Goal: Transaction & Acquisition: Purchase product/service

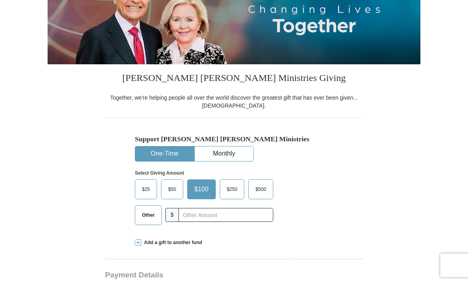
scroll to position [122, 0]
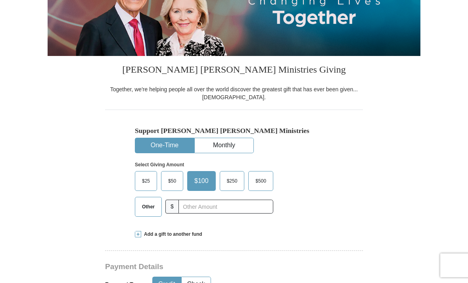
click at [138, 208] on span "Other" at bounding box center [148, 207] width 21 height 12
click at [0, 0] on input "Other" at bounding box center [0, 0] width 0 height 0
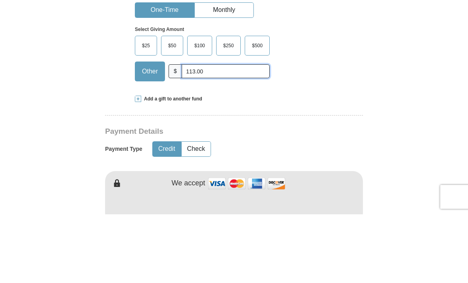
scroll to position [190, 0]
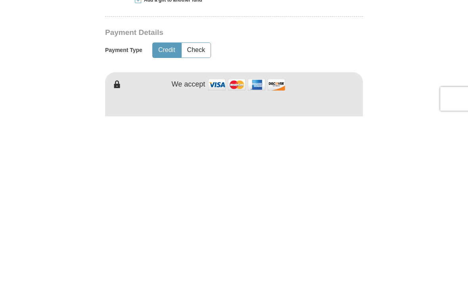
type input "113.00"
click at [166, 209] on button "Credit" at bounding box center [167, 216] width 28 height 15
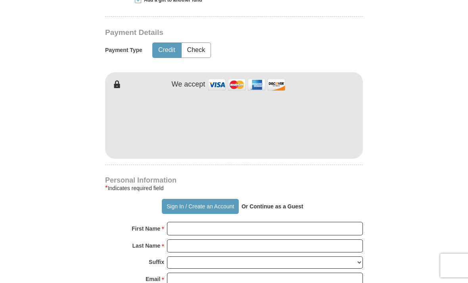
click at [215, 83] on img at bounding box center [246, 84] width 79 height 17
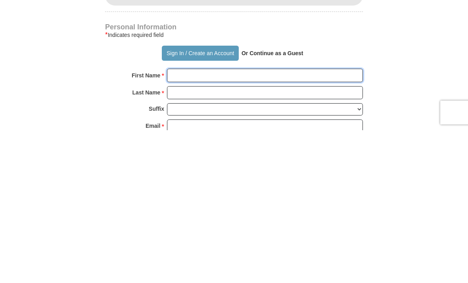
click at [171, 222] on input "First Name *" at bounding box center [265, 228] width 196 height 13
type input "[PERSON_NAME]"
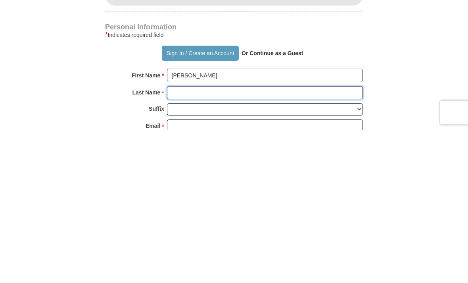
click at [178, 239] on input "Last Name *" at bounding box center [265, 245] width 196 height 13
type input "[PERSON_NAME]"
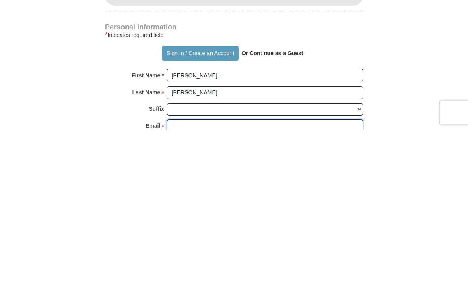
click at [178, 272] on input "Email *" at bounding box center [265, 278] width 196 height 13
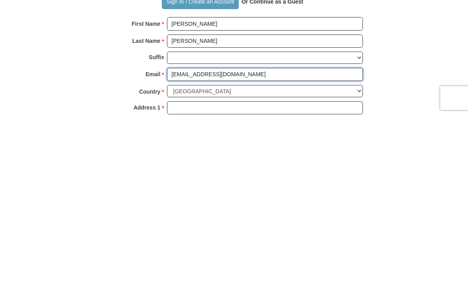
type input "[EMAIL_ADDRESS][DOMAIN_NAME]"
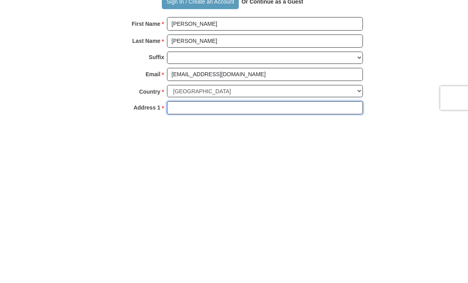
click at [171, 269] on input "Address 1 *" at bounding box center [265, 275] width 196 height 13
type input "[STREET_ADDRESS]"
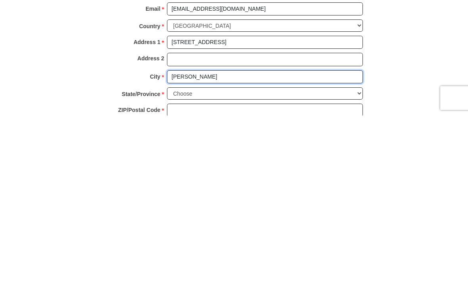
type input "[PERSON_NAME]"
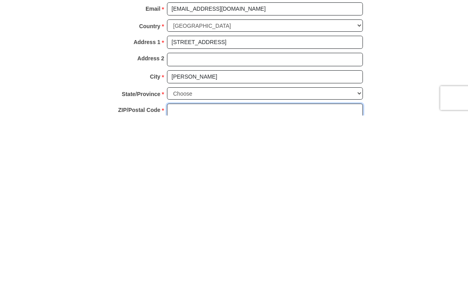
click at [171, 271] on input "ZIP/Postal Code *" at bounding box center [265, 277] width 196 height 13
type input "25801"
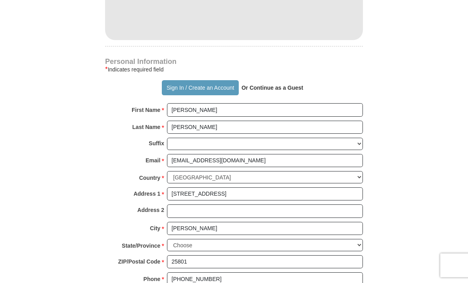
scroll to position [482, 0]
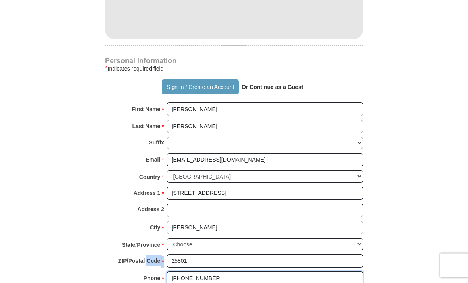
type input "[PHONE_NUMBER]"
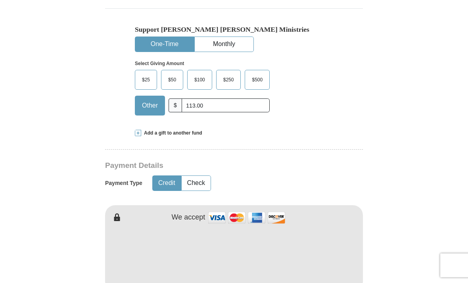
scroll to position [223, 0]
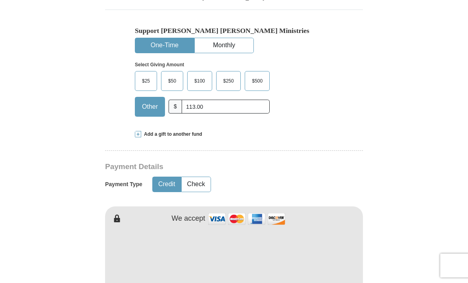
click at [142, 131] on span "Add a gift to another fund" at bounding box center [171, 134] width 61 height 7
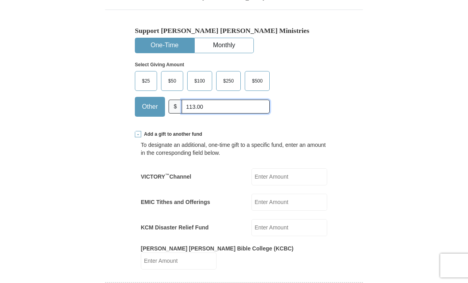
click at [211, 106] on input "113.00" at bounding box center [226, 107] width 88 height 14
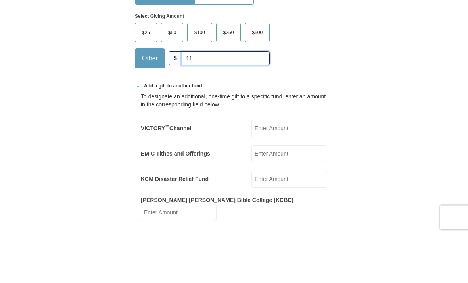
type input "1"
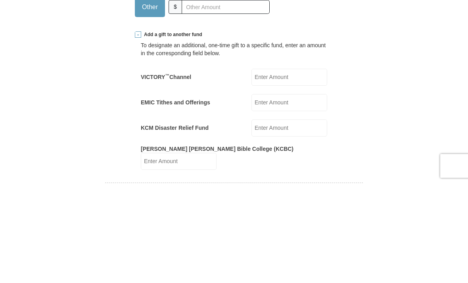
click at [284, 194] on input "EMIC Tithes and Offerings" at bounding box center [289, 202] width 76 height 17
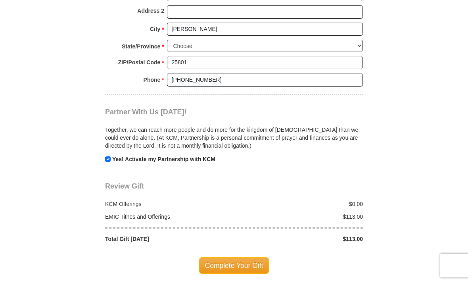
scroll to position [809, 0]
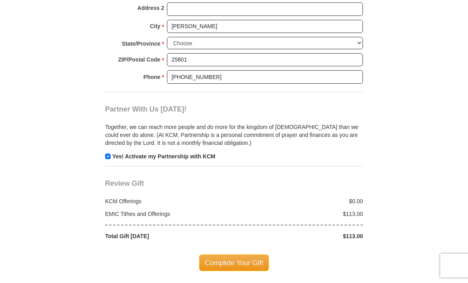
type input "113.00"
click at [225, 254] on span "Complete Your Gift" at bounding box center [234, 262] width 70 height 17
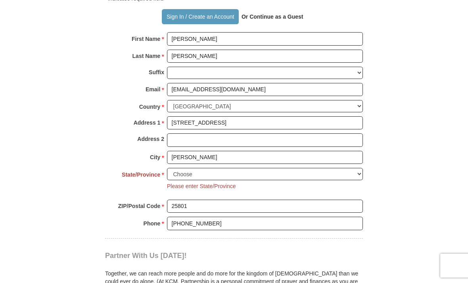
scroll to position [678, 0]
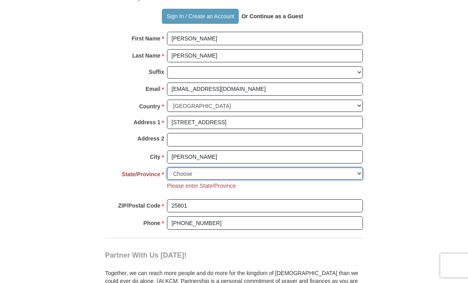
click at [359, 167] on select "Choose [US_STATE] [US_STATE] [US_STATE] [US_STATE] [US_STATE] Armed Forces Amer…" at bounding box center [265, 173] width 196 height 12
select select "WV"
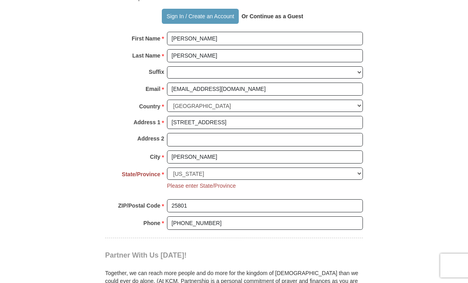
click at [421, 271] on body "Sign In Already have an account? Sign in for faster giving. Don't have an accou…" at bounding box center [234, 226] width 468 height 1809
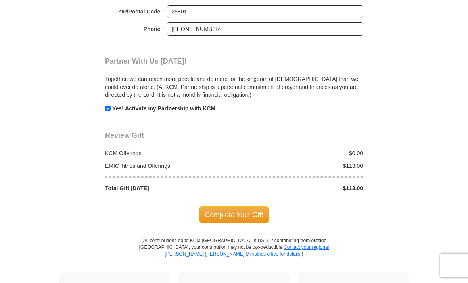
scroll to position [882, 0]
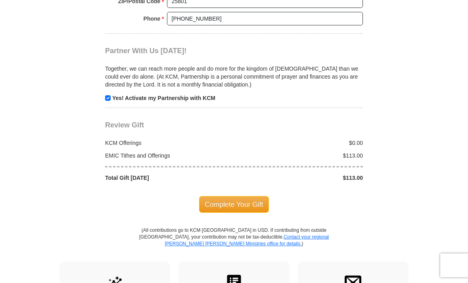
click at [238, 196] on span "Complete Your Gift" at bounding box center [234, 204] width 70 height 17
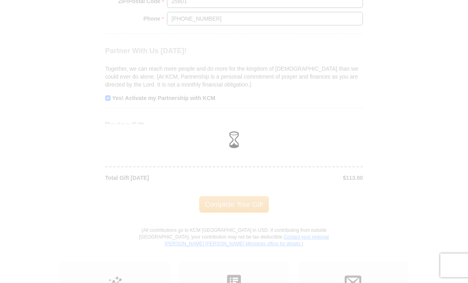
scroll to position [883, 0]
